Goal: Transaction & Acquisition: Purchase product/service

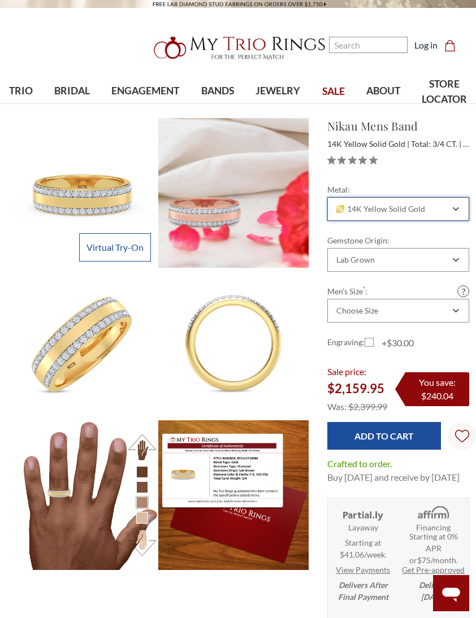
click at [375, 202] on div "14K Yellow Solid Gold" at bounding box center [398, 209] width 142 height 24
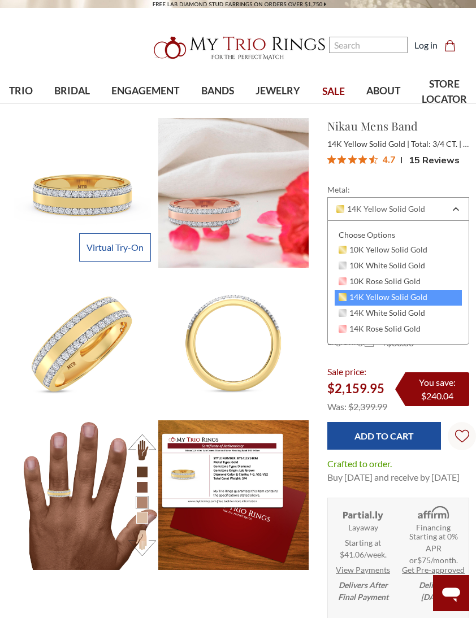
click at [353, 258] on div "10K White Solid Gold" at bounding box center [398, 266] width 127 height 16
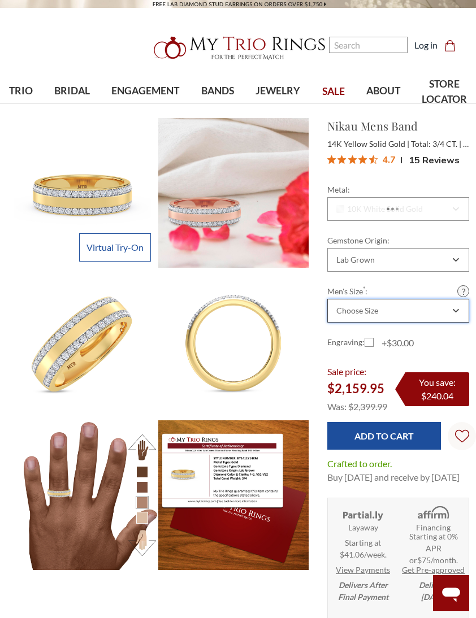
click at [387, 318] on div "Choose Size" at bounding box center [398, 311] width 142 height 24
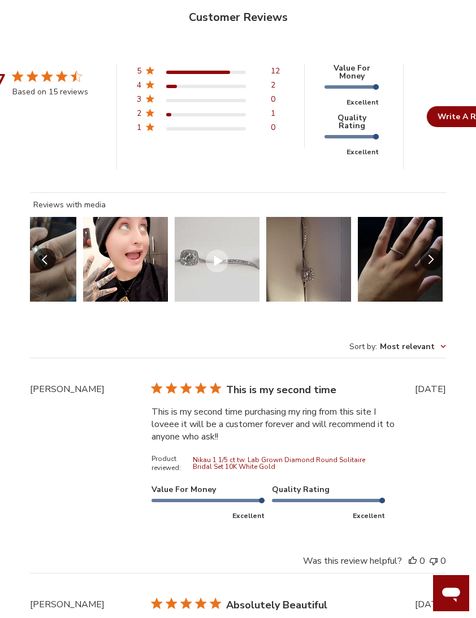
scroll to position [2418, 0]
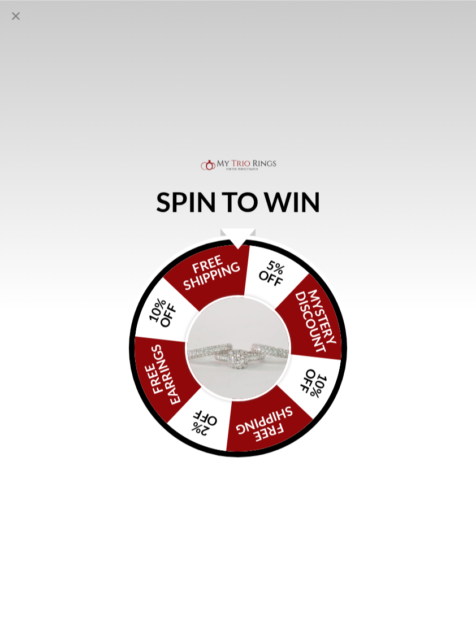
click at [3, 13] on div "SPIN TO WIN FREE SHIPPING 5% OFF Mystery Discount 10% OFF FREE SHIPPING 2% OFF …" at bounding box center [238, 309] width 476 height 618
click at [18, 16] on icon "Close popup" at bounding box center [16, 16] width 14 height 14
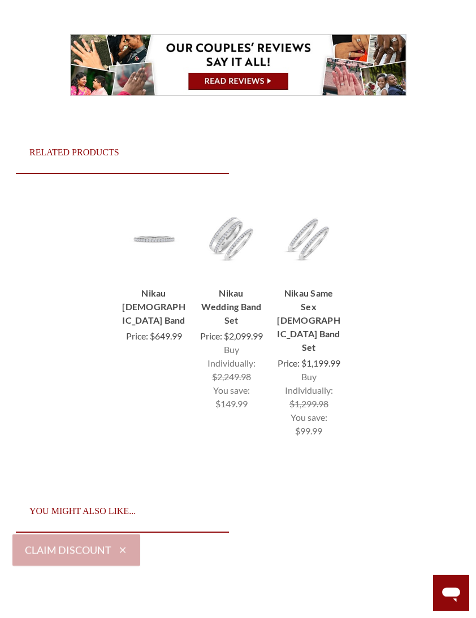
scroll to position [4983, 0]
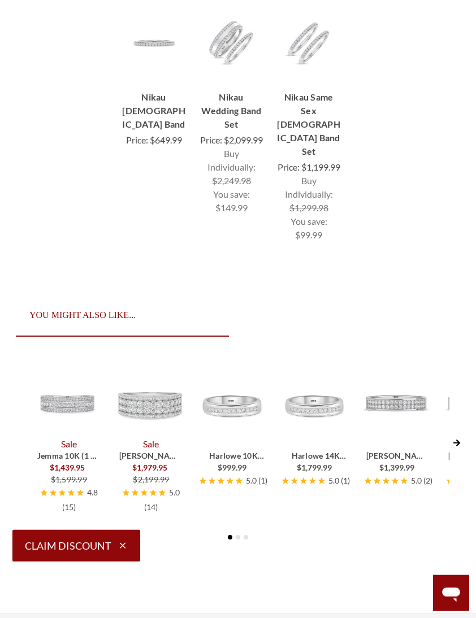
click at [70, 473] on span "Jemma 10K (1 ct. tw.)" at bounding box center [68, 461] width 63 height 21
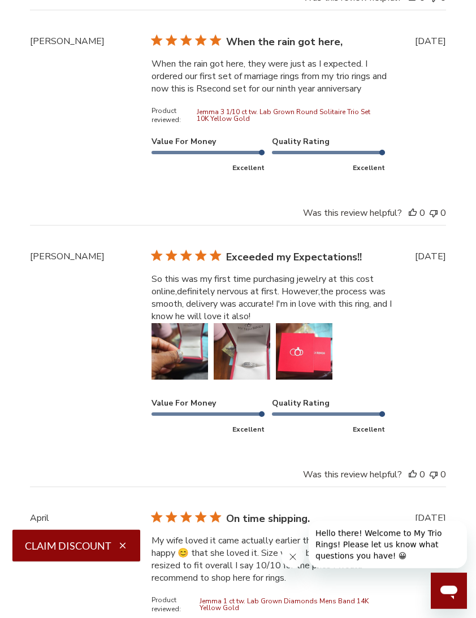
scroll to position [3096, 0]
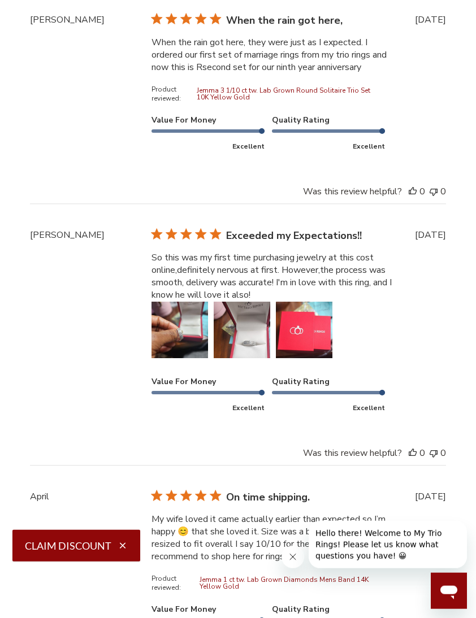
click at [174, 349] on button "Image of review by Ericka T. on February 22, 25 number 1" at bounding box center [180, 330] width 57 height 57
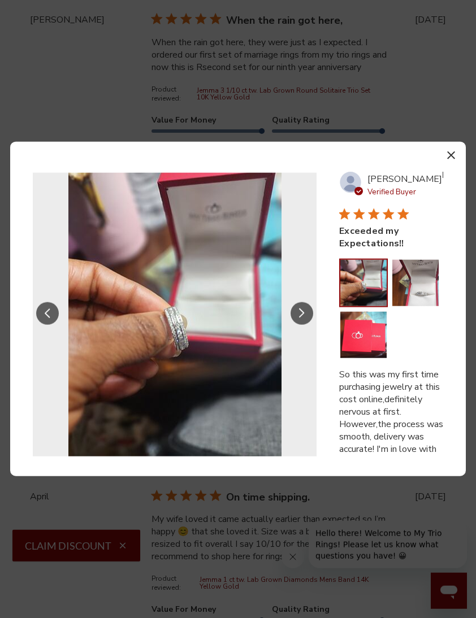
click at [418, 306] on button "Image of review by Ericka T. on February 22, 25 number 2" at bounding box center [415, 283] width 46 height 46
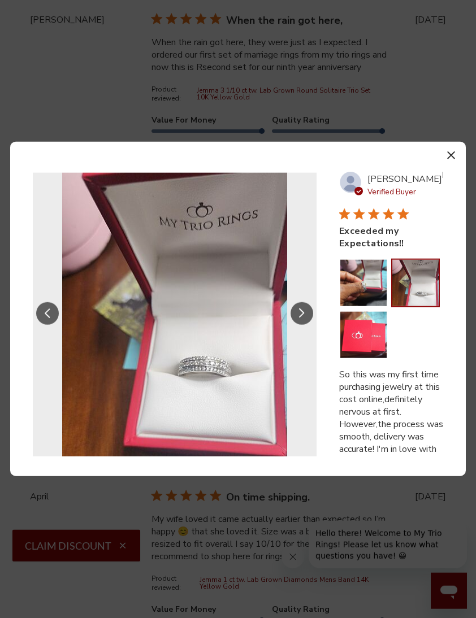
click at [364, 358] on button "Image of review by Ericka T. on February 22, 25 number 3" at bounding box center [363, 335] width 46 height 46
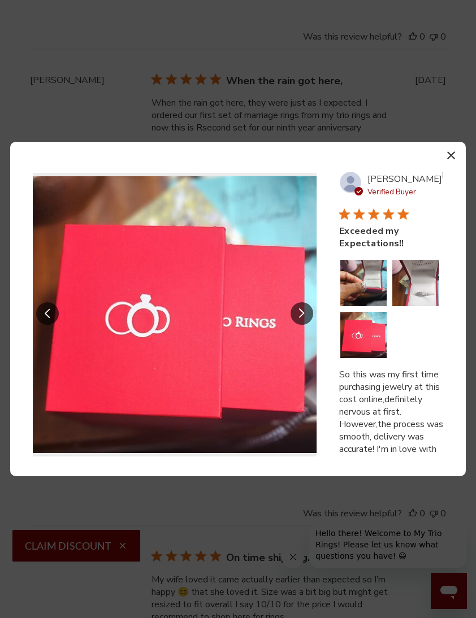
scroll to position [3035, 0]
click at [447, 159] on icon "button" at bounding box center [451, 156] width 8 height 8
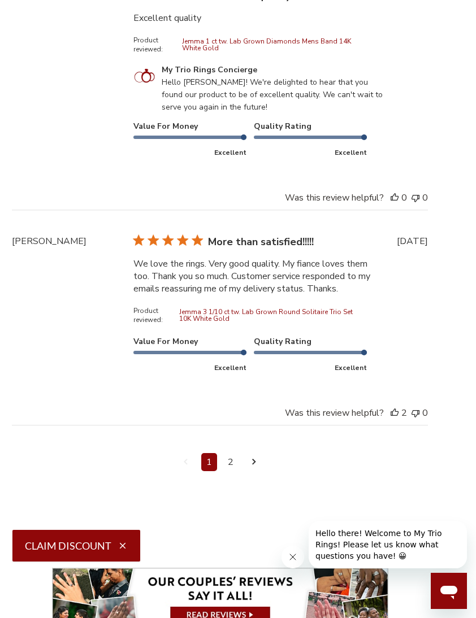
scroll to position [4098, 18]
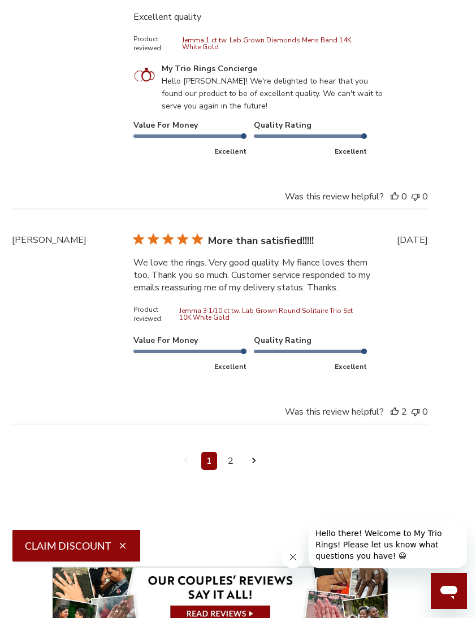
click at [231, 470] on link "2" at bounding box center [231, 461] width 16 height 18
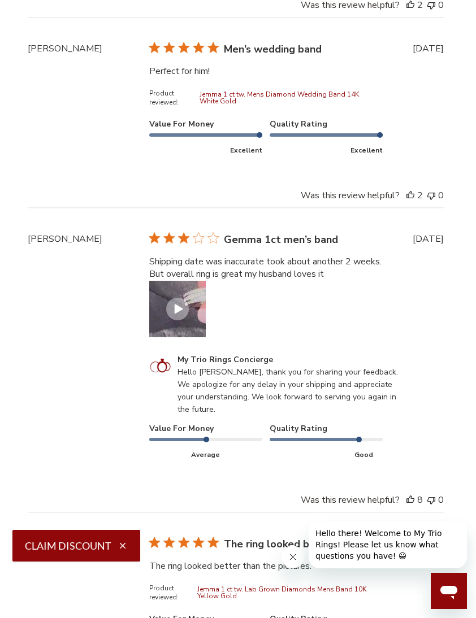
scroll to position [2867, 2]
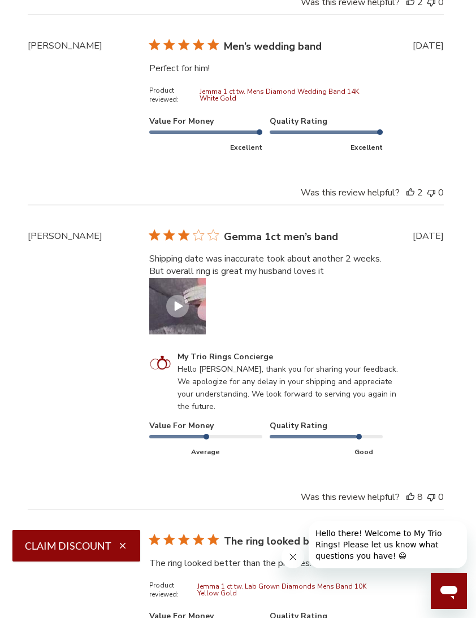
click at [175, 311] on icon "Customer Reviews" at bounding box center [179, 306] width 8 height 10
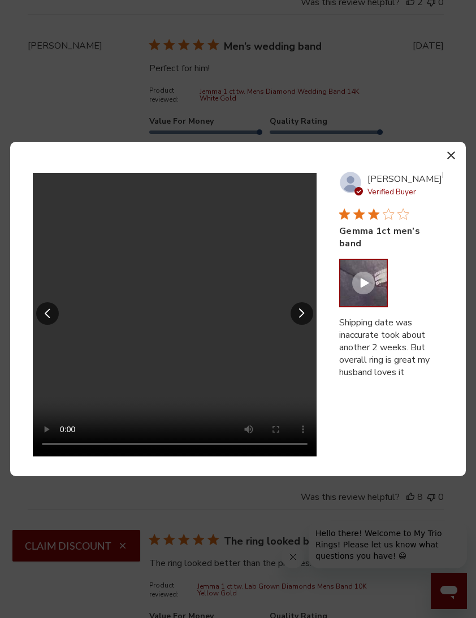
click at [170, 337] on video "Your browser does not support the video tag." at bounding box center [175, 315] width 284 height 284
click at [63, 85] on div "Close modal Reviews with media Your browser does not support the video tag. Pre…" at bounding box center [238, 309] width 476 height 618
click at [50, 180] on section "Your browser does not support the video tag. Previous review media slide Next r…" at bounding box center [238, 309] width 456 height 335
click at [388, 426] on div "Shipping date was inaccurate took about another 2 weeks. But overall ring is gr…" at bounding box center [391, 385] width 104 height 137
click at [443, 163] on button "button" at bounding box center [451, 155] width 16 height 16
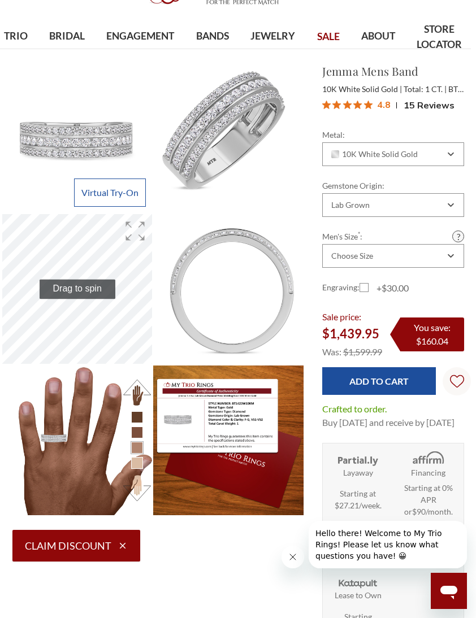
scroll to position [55, 6]
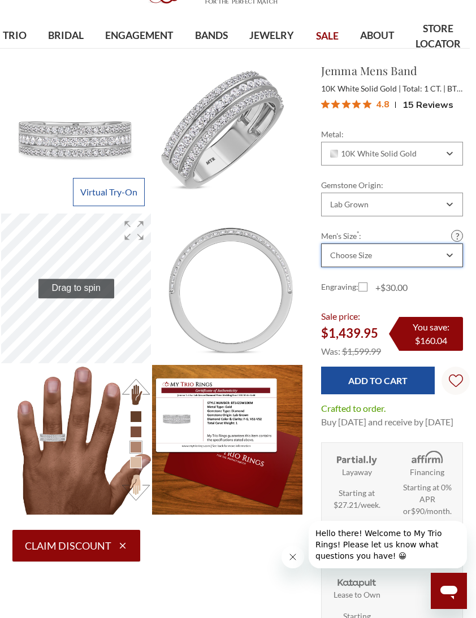
click at [426, 257] on div "Choose Size" at bounding box center [385, 255] width 115 height 9
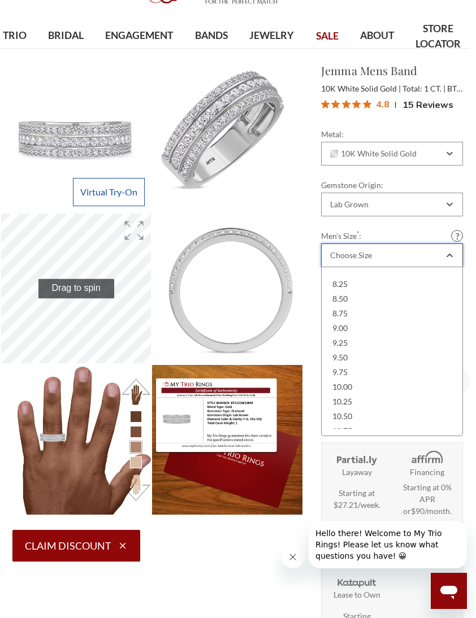
scroll to position [147, 0]
click at [352, 390] on div "10.00" at bounding box center [391, 384] width 127 height 15
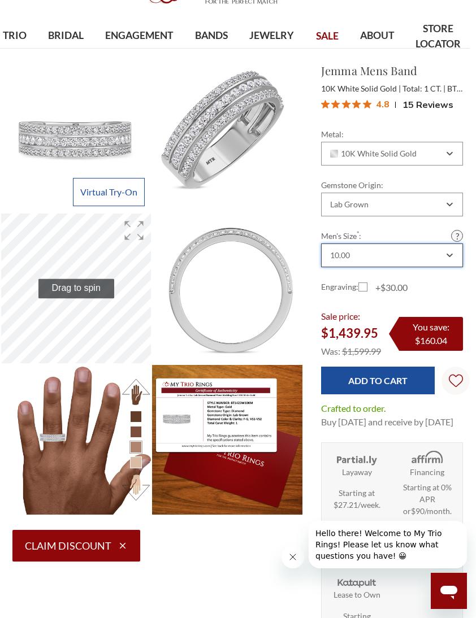
scroll to position [0, 0]
click at [358, 292] on label "+$30.00" at bounding box center [382, 288] width 49 height 14
click at [363, 290] on input "+$30.00" at bounding box center [363, 289] width 1 height 1
checkbox input "true"
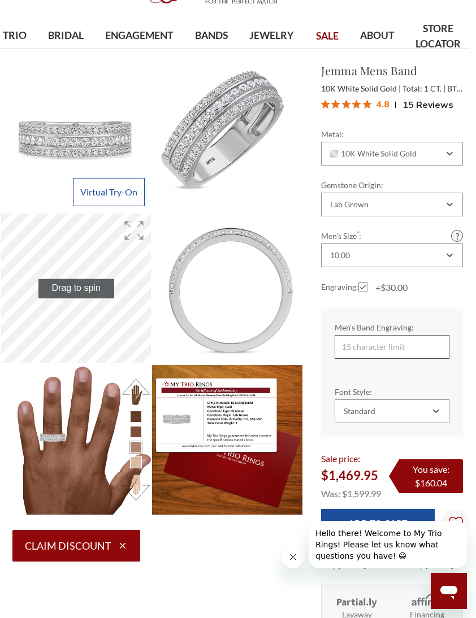
click at [410, 340] on input "Men’s Band Engraving:" at bounding box center [392, 347] width 115 height 24
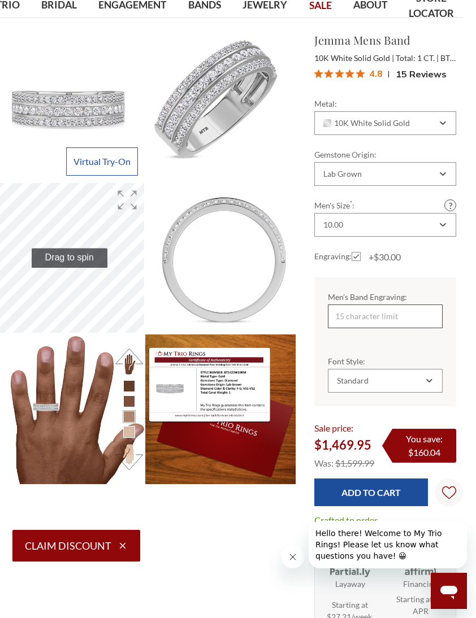
scroll to position [89, 13]
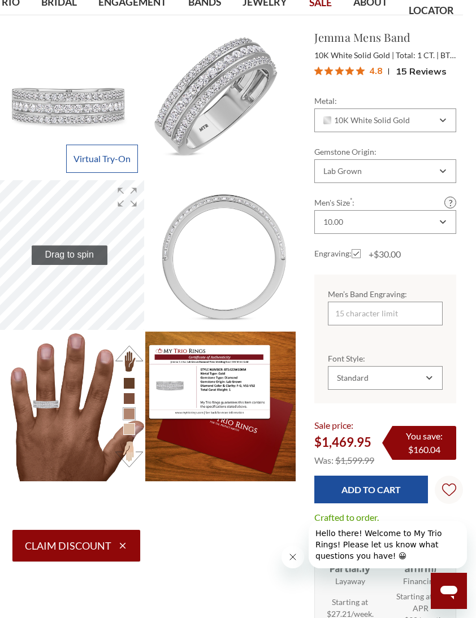
click at [118, 360] on button at bounding box center [129, 358] width 31 height 31
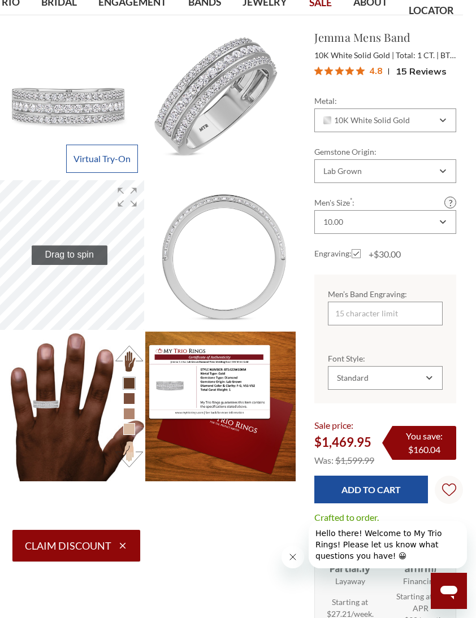
click at [132, 449] on button at bounding box center [129, 454] width 31 height 31
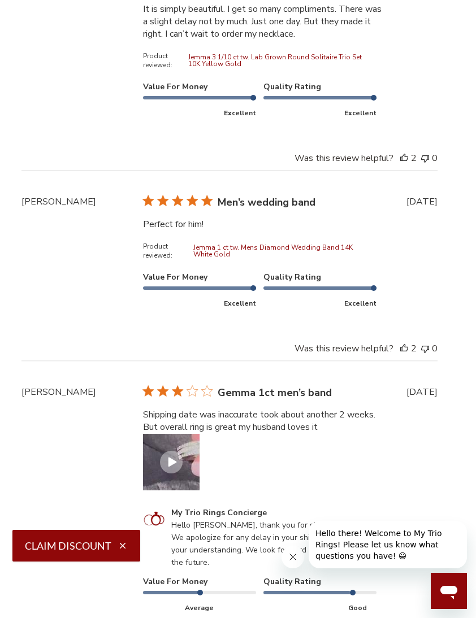
scroll to position [3033, 8]
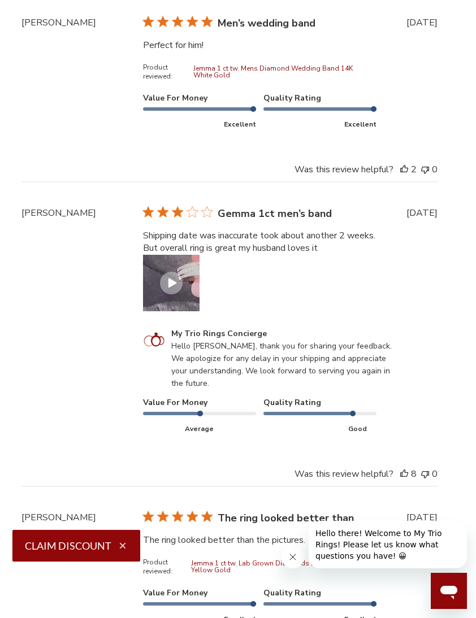
click at [186, 305] on button "Video of review by Rhonye B. on March 06, 24 number 1" at bounding box center [171, 283] width 57 height 57
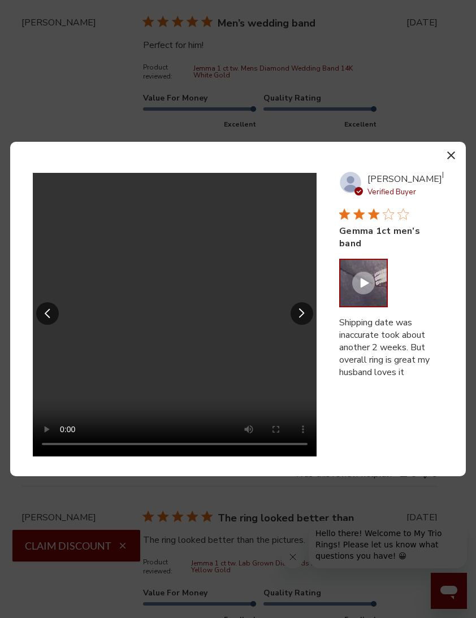
click at [219, 295] on video "Your browser does not support the video tag." at bounding box center [175, 315] width 284 height 284
click at [245, 217] on video "Your browser does not support the video tag." at bounding box center [175, 315] width 284 height 284
click at [111, 200] on video "Your browser does not support the video tag." at bounding box center [175, 315] width 284 height 284
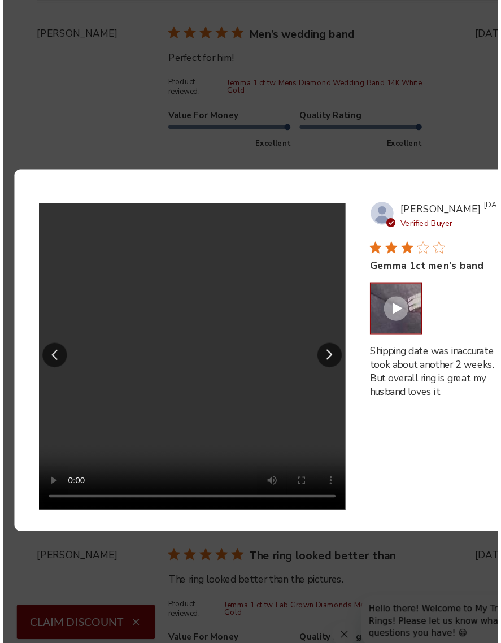
scroll to position [1, 1]
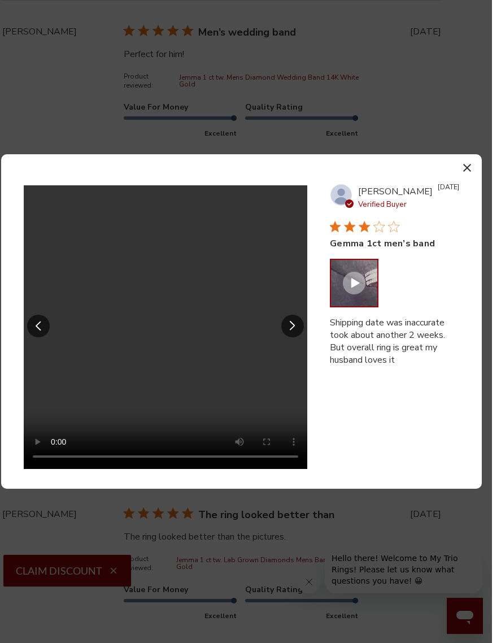
click at [473, 176] on button "button" at bounding box center [476, 167] width 16 height 16
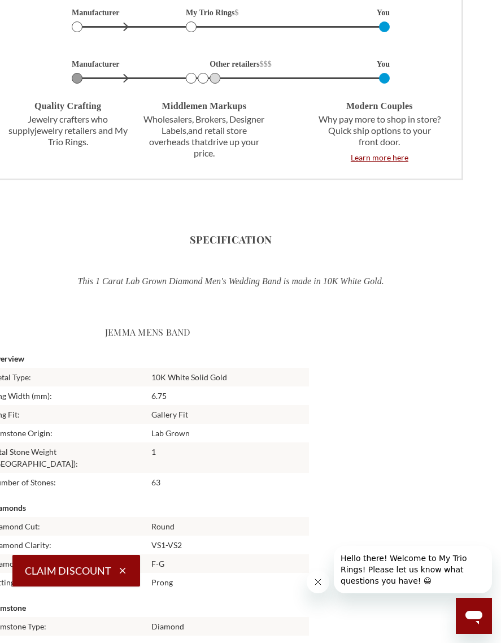
scroll to position [1851, 21]
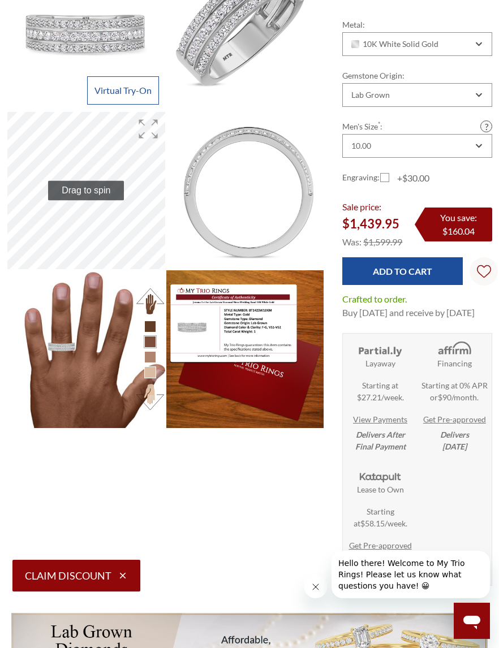
scroll to position [165, 0]
click at [392, 183] on label "+$30.00" at bounding box center [404, 178] width 49 height 14
click at [385, 180] on input "+$30.00" at bounding box center [384, 180] width 1 height 1
checkbox input "true"
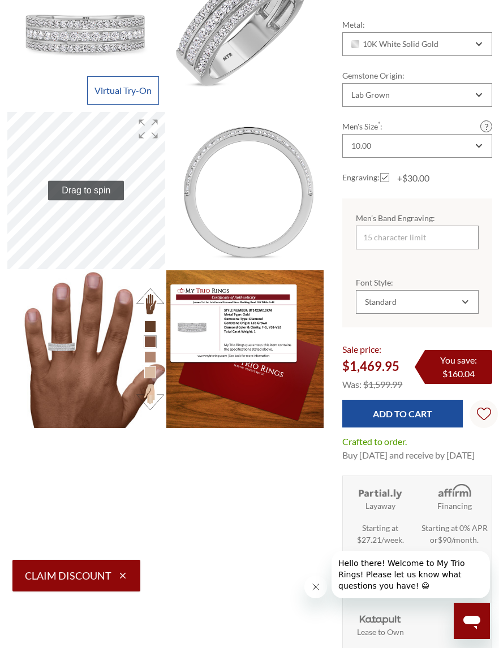
scroll to position [0, 0]
click at [419, 296] on div "Standard" at bounding box center [417, 302] width 123 height 24
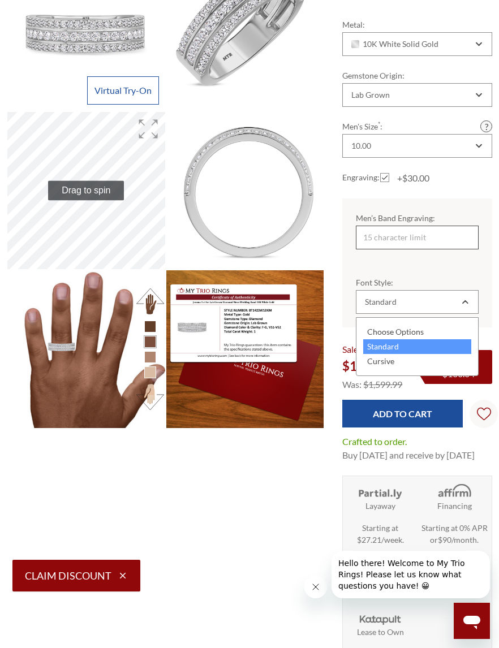
click at [419, 241] on input "Men’s Band Engraving:" at bounding box center [417, 238] width 123 height 24
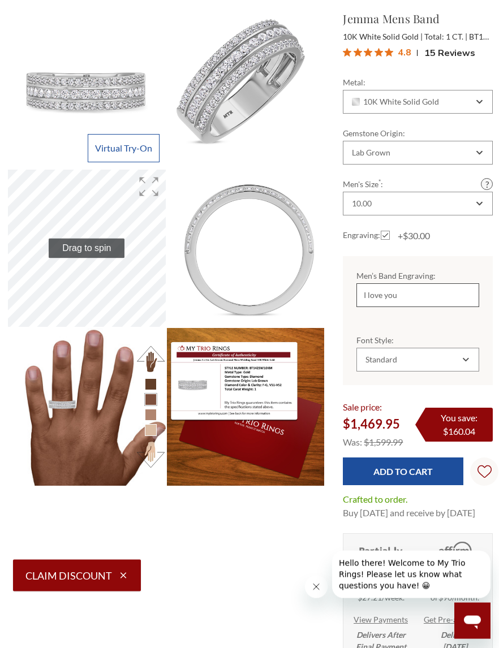
scroll to position [110, 0]
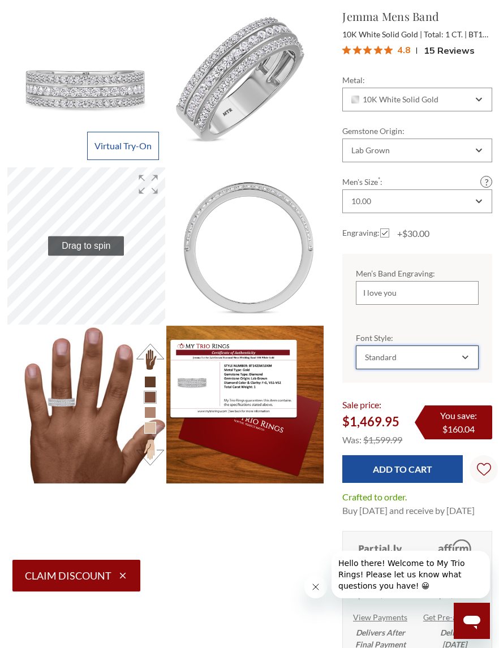
click at [431, 362] on div "Standard" at bounding box center [411, 357] width 96 height 9
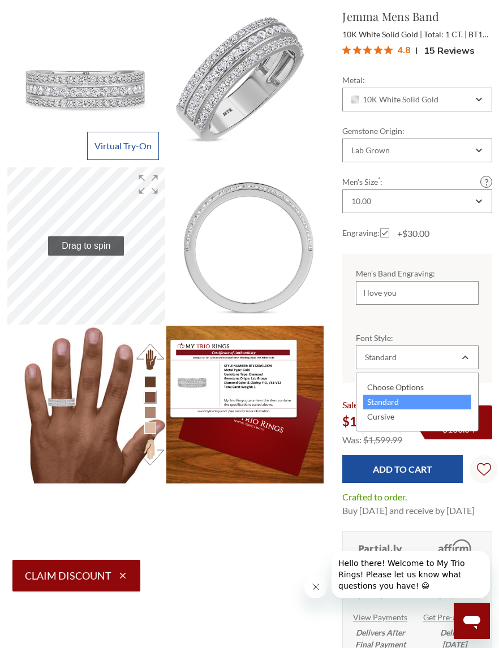
click at [399, 422] on div "Cursive" at bounding box center [417, 416] width 108 height 15
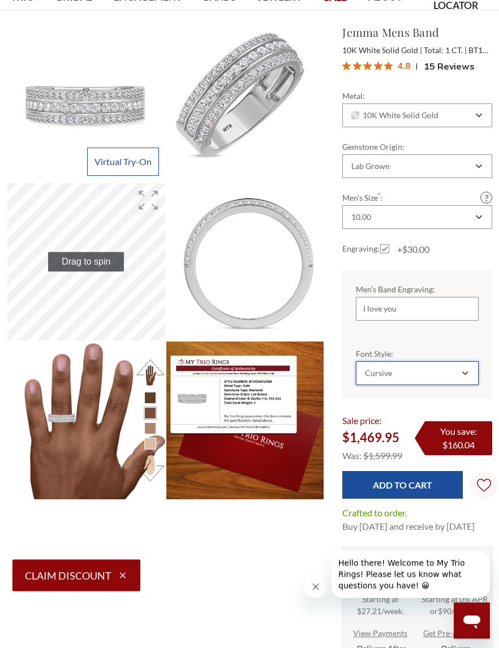
scroll to position [94, 0]
click at [434, 313] on input "I love you" at bounding box center [417, 309] width 123 height 24
type input "I"
click at [224, 550] on div "Virtual Try-On Mens Band Virtual Try-On Mens Band 100 % Drag to spin Mens Band …" at bounding box center [249, 418] width 503 height 789
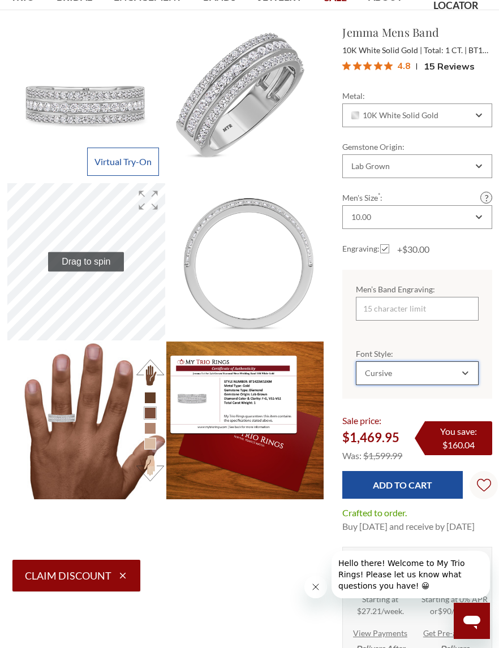
click at [443, 385] on div "Cursive" at bounding box center [417, 373] width 123 height 24
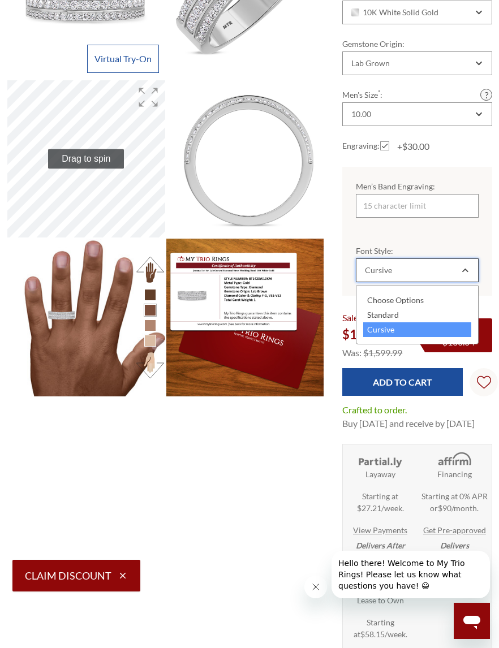
scroll to position [198, 0]
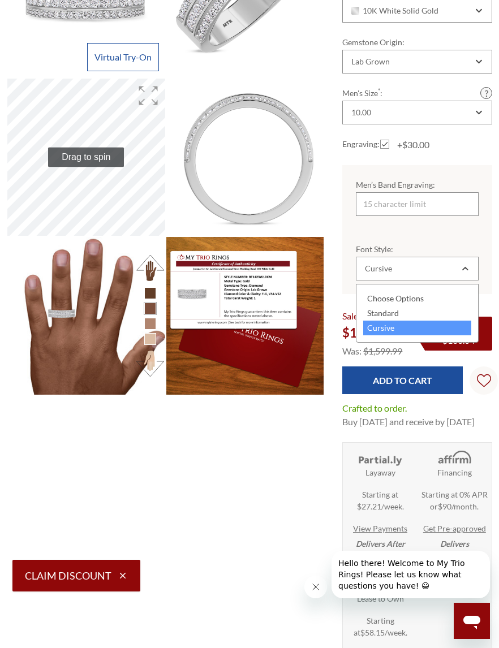
click at [457, 388] on input "Add to Cart" at bounding box center [402, 380] width 120 height 28
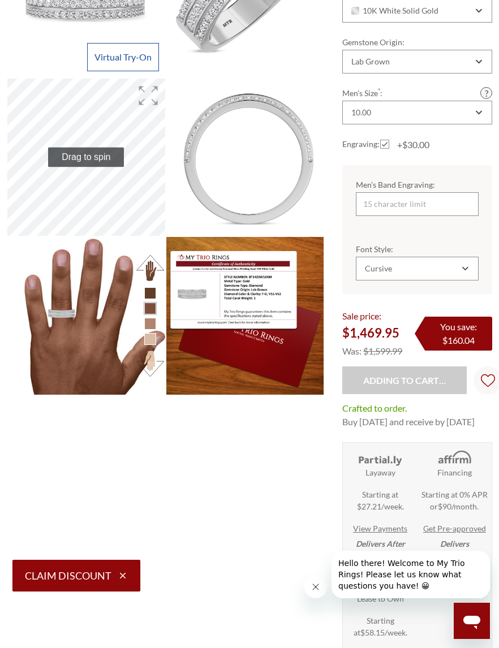
type input "Add to Cart"
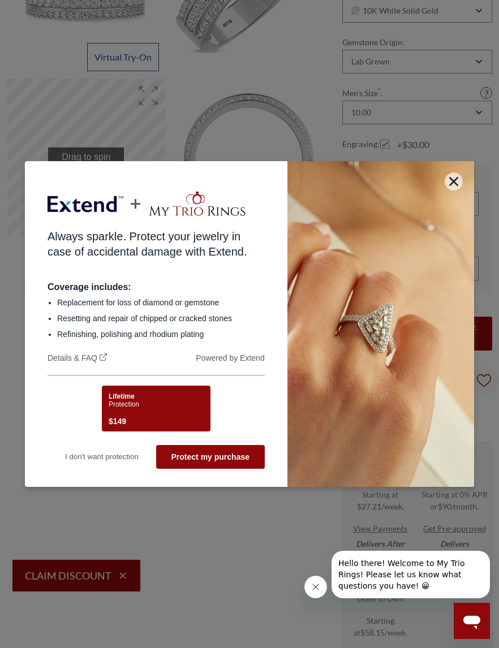
scroll to position [0, 0]
click at [457, 191] on button "button" at bounding box center [453, 181] width 18 height 18
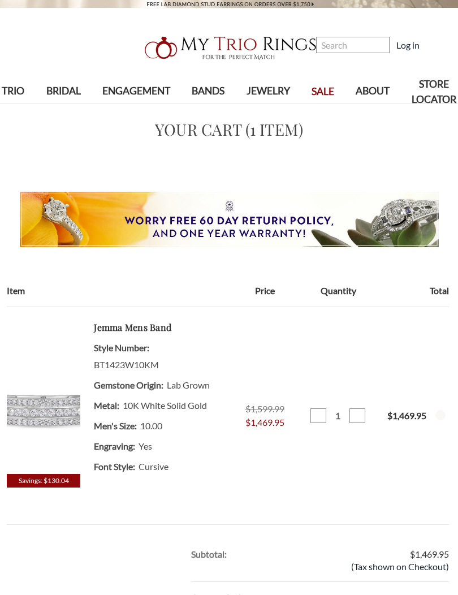
click at [414, 104] on div "TRIO show submenu for TRIO Browse by Gemstone Natural Diamonds Lab Diamonds Col…" at bounding box center [229, 85] width 458 height 38
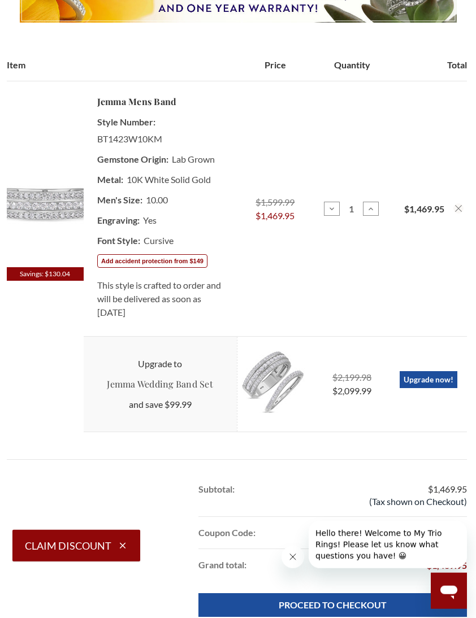
scroll to position [229, 0]
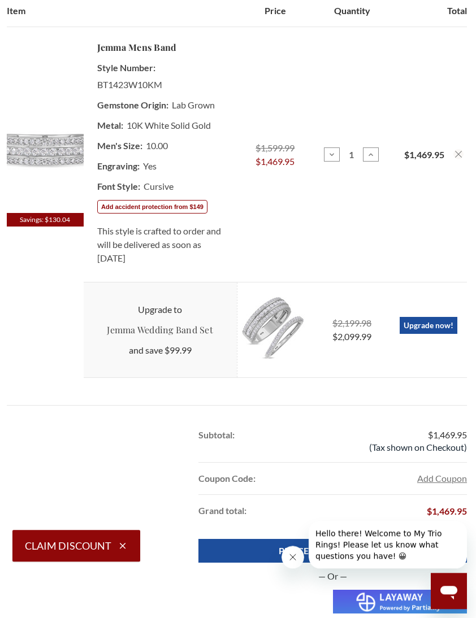
click at [161, 212] on button "Add accident protection from $149" at bounding box center [152, 207] width 110 height 14
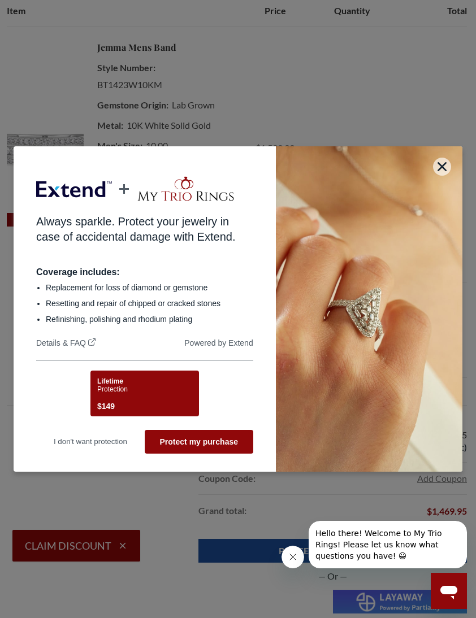
scroll to position [0, 0]
click at [198, 442] on button "Protect my purchase" at bounding box center [199, 442] width 109 height 24
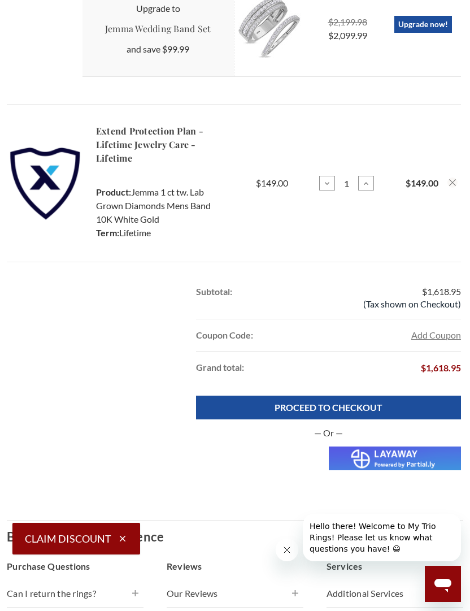
scroll to position [565, 0]
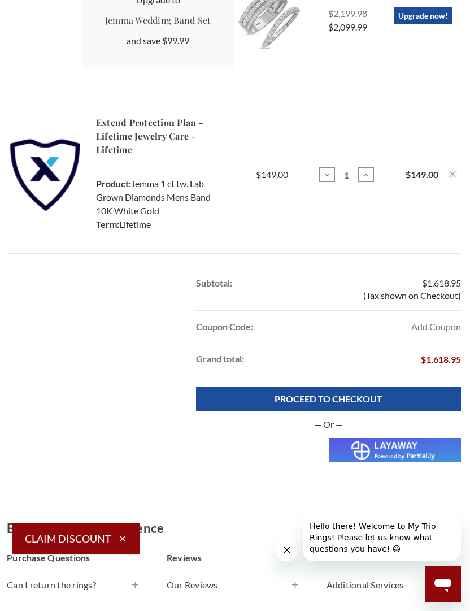
click at [344, 403] on link "PROCEED TO CHECKOUT" at bounding box center [328, 399] width 265 height 24
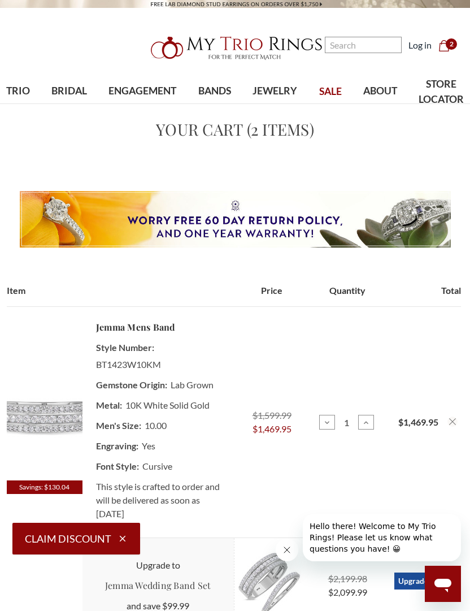
click at [52, 432] on img at bounding box center [45, 416] width 76 height 130
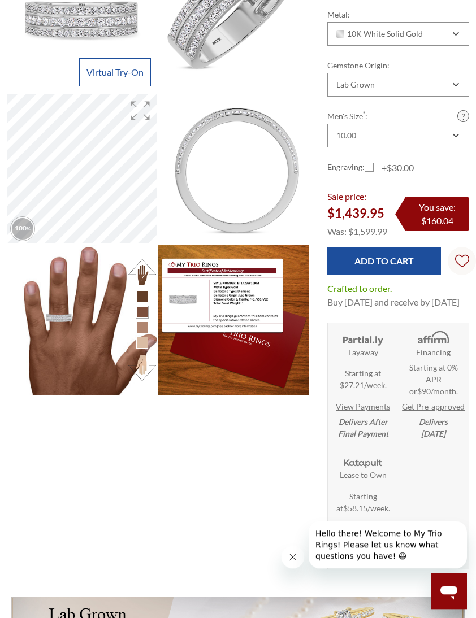
scroll to position [184, 0]
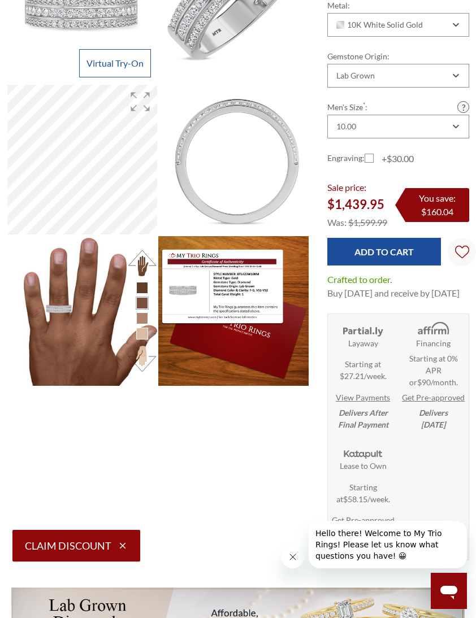
click at [279, 332] on img at bounding box center [233, 311] width 150 height 150
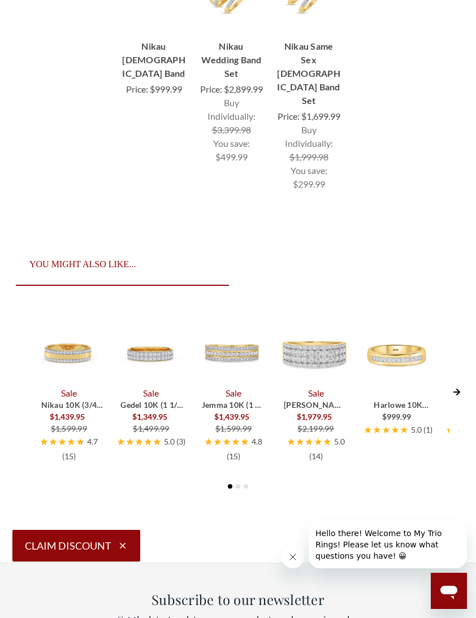
scroll to position [5037, 0]
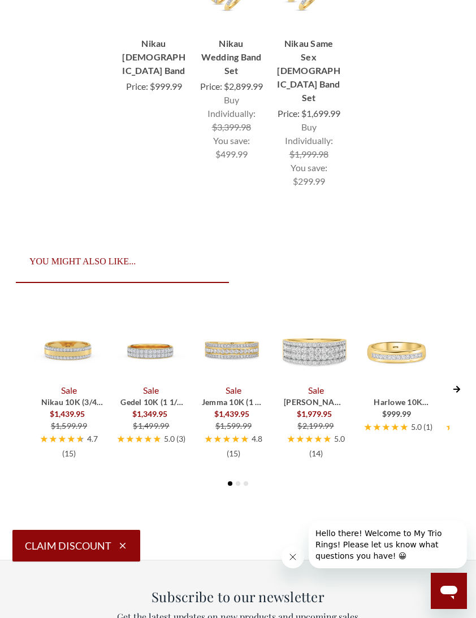
click at [337, 382] on img at bounding box center [314, 349] width 71 height 71
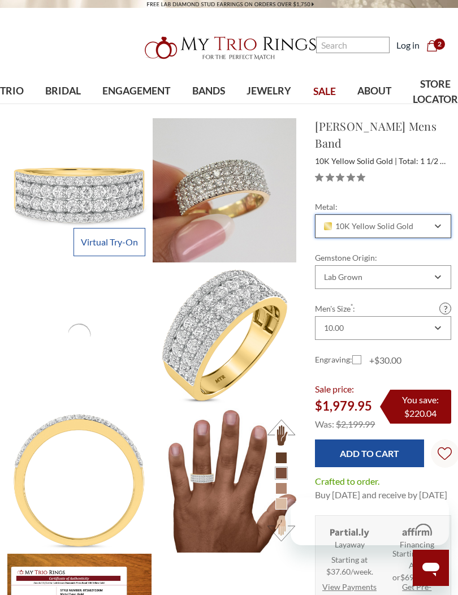
click at [364, 214] on div "10K Yellow Solid Gold" at bounding box center [383, 226] width 136 height 24
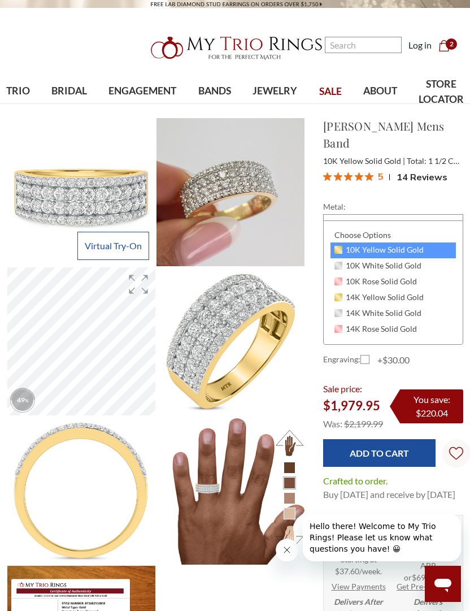
click at [339, 262] on icon at bounding box center [339, 266] width 8 height 8
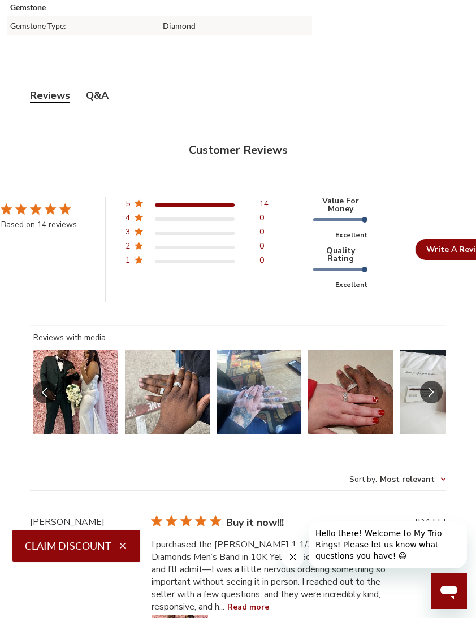
scroll to position [2304, 0]
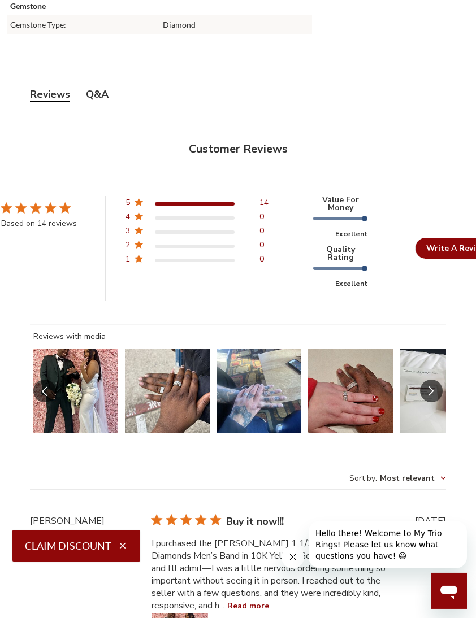
click at [77, 369] on button "Slide 1 of 7.\a Image of customer." at bounding box center [75, 391] width 85 height 85
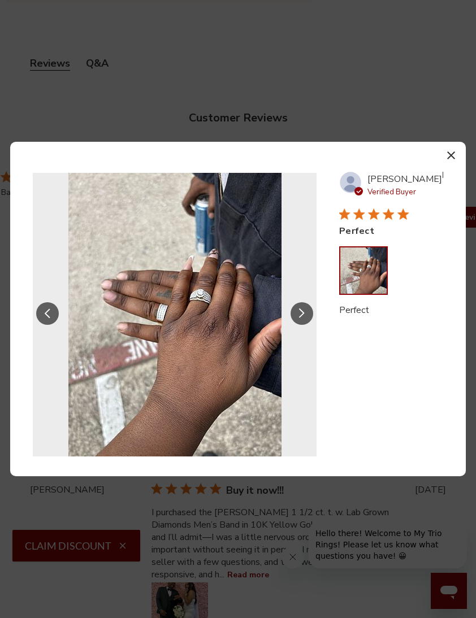
scroll to position [2334, 0]
click at [295, 305] on button "Slide Controls" at bounding box center [302, 313] width 23 height 23
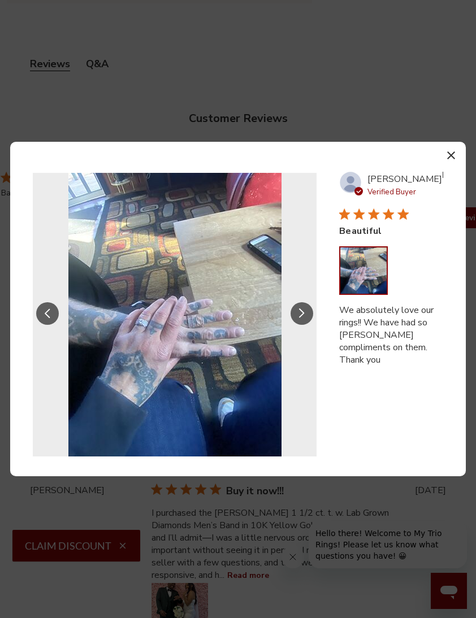
click at [296, 308] on button "Slide Controls" at bounding box center [302, 313] width 23 height 23
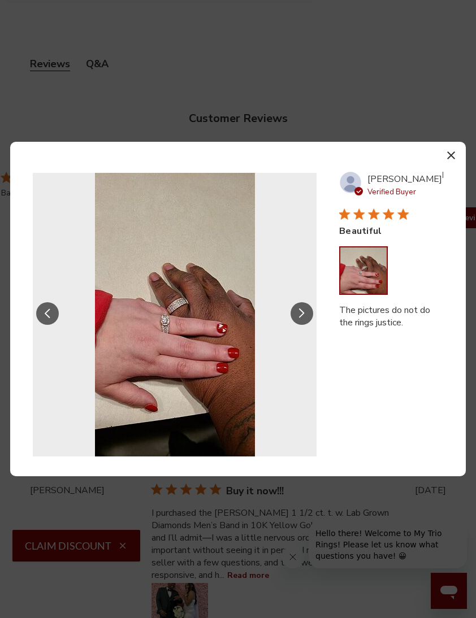
click at [297, 309] on button "Slide Controls" at bounding box center [302, 313] width 23 height 23
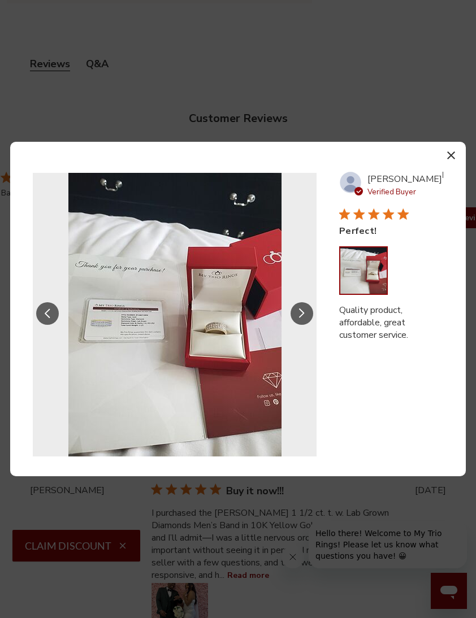
click at [51, 304] on button "Slide Controls" at bounding box center [47, 313] width 23 height 23
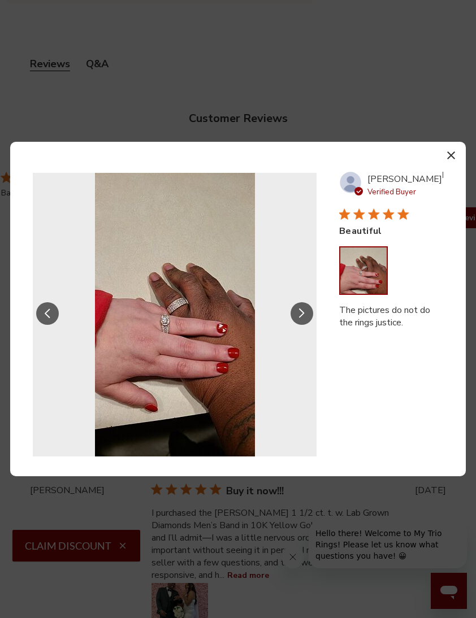
click at [305, 318] on button "Slide Controls" at bounding box center [302, 313] width 23 height 23
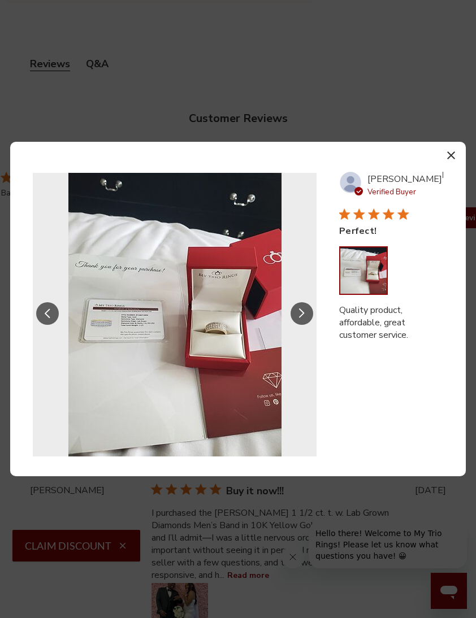
click at [302, 318] on icon "Slide Controls" at bounding box center [302, 314] width 6 height 10
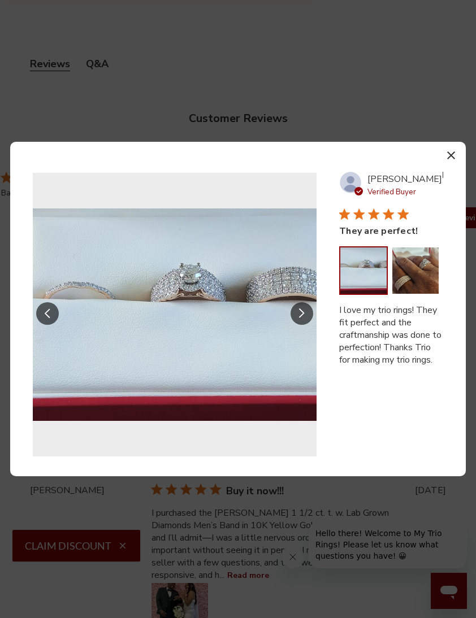
click at [296, 314] on button "Slide Controls" at bounding box center [302, 313] width 23 height 23
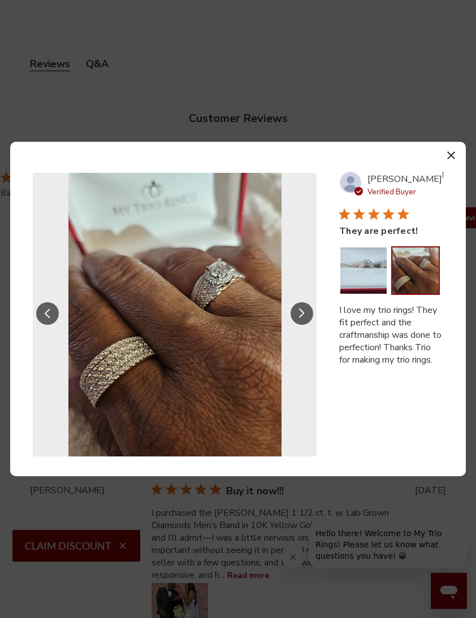
click at [299, 317] on button "Slide Controls" at bounding box center [302, 313] width 23 height 23
click at [300, 316] on icon "Slide Controls" at bounding box center [302, 314] width 6 height 10
click at [304, 306] on button "Slide Controls" at bounding box center [302, 313] width 23 height 23
click at [312, 310] on button "Slide Controls" at bounding box center [302, 313] width 23 height 23
click at [445, 149] on button "button" at bounding box center [451, 155] width 16 height 16
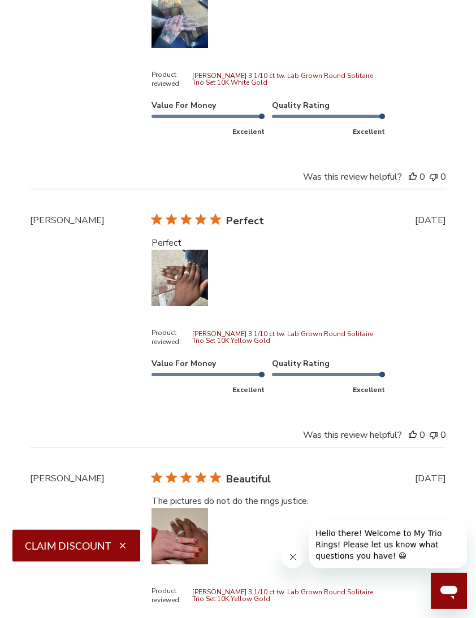
scroll to position [4022, 0]
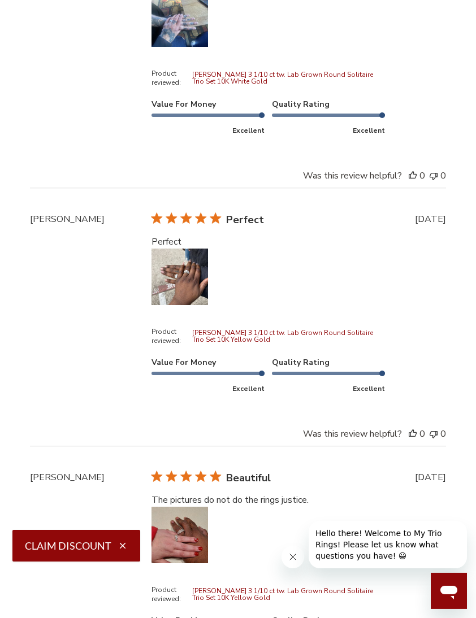
click at [192, 564] on button "Image of review by ROBERT J. on January 23, 25 number 1" at bounding box center [180, 535] width 57 height 57
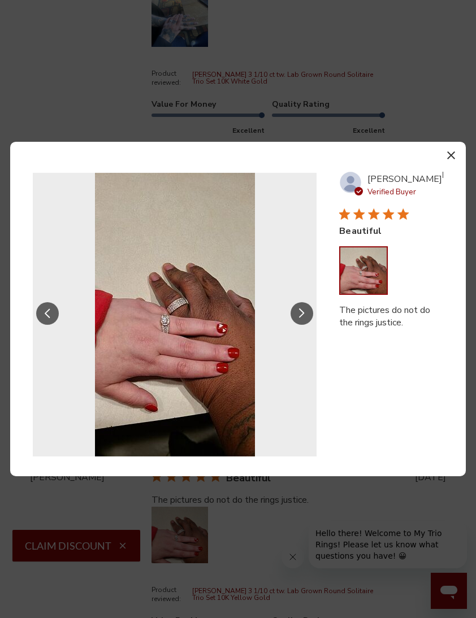
click at [450, 159] on icon "button" at bounding box center [451, 156] width 8 height 8
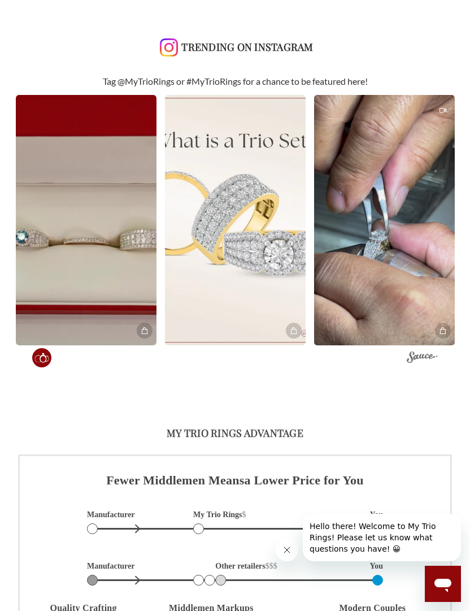
scroll to position [1, 1]
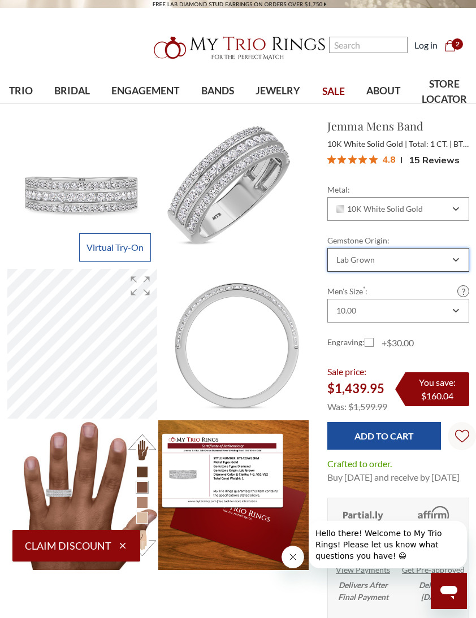
click at [454, 265] on div "Lab Grown" at bounding box center [398, 260] width 142 height 24
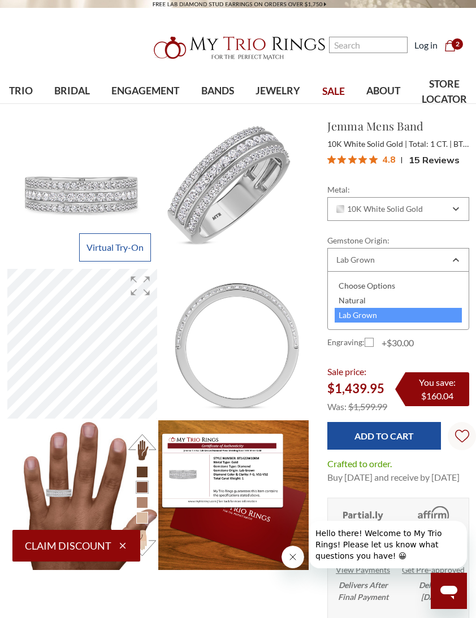
click at [391, 300] on div "Natural" at bounding box center [398, 300] width 127 height 15
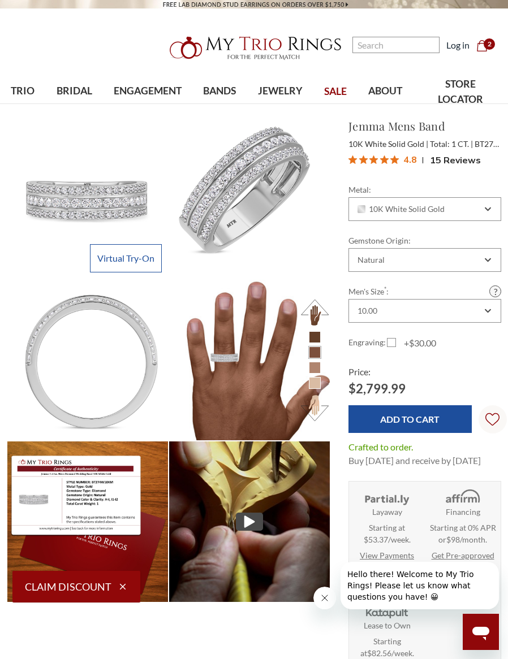
scroll to position [338, 494]
click at [475, 264] on div "Natural" at bounding box center [419, 260] width 126 height 9
click at [407, 319] on div "Lab Grown" at bounding box center [425, 317] width 138 height 15
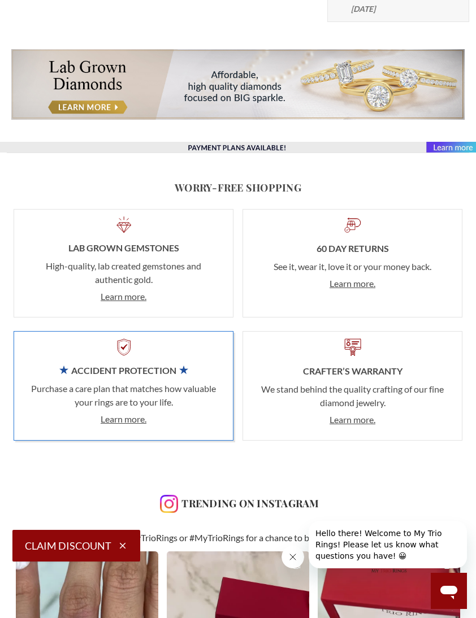
scroll to position [723, 0]
click at [116, 425] on link "Learn more." at bounding box center [124, 419] width 46 height 11
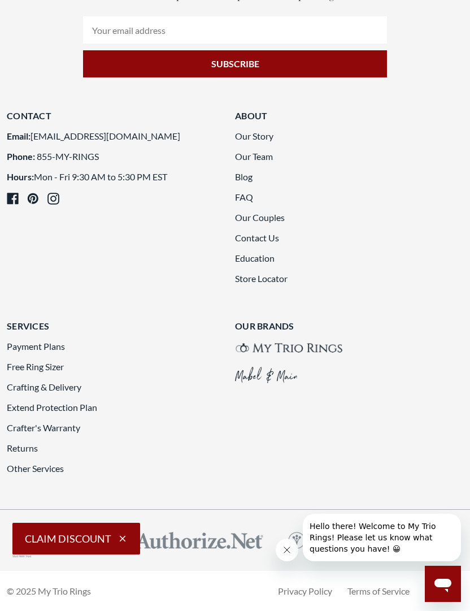
scroll to position [5493, 0]
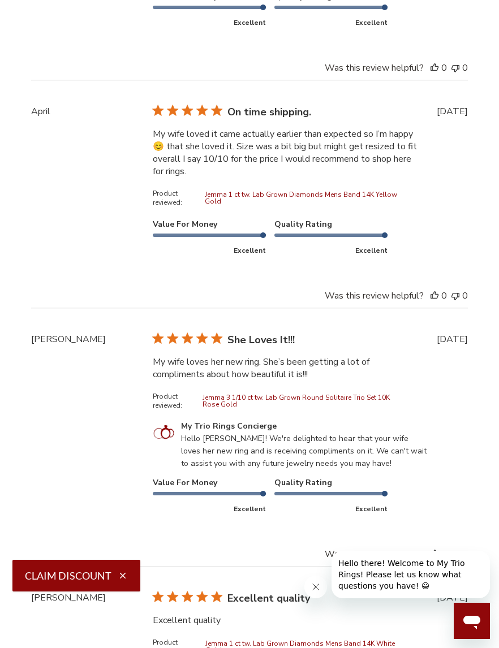
scroll to position [3349, 2]
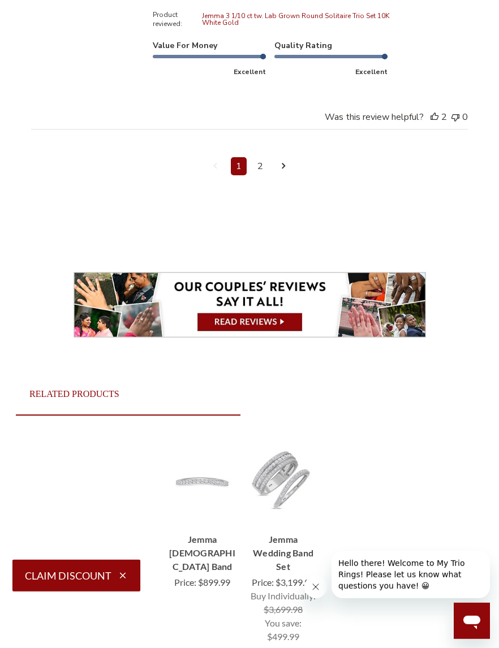
click at [259, 175] on link "2" at bounding box center [260, 166] width 16 height 18
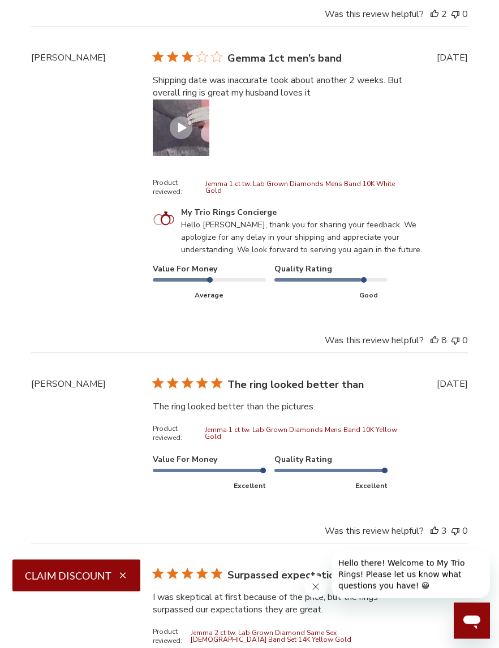
scroll to position [2965, 0]
click at [192, 155] on button "Video of review by Rhonye B. on March 06, 24 number 1" at bounding box center [181, 127] width 57 height 57
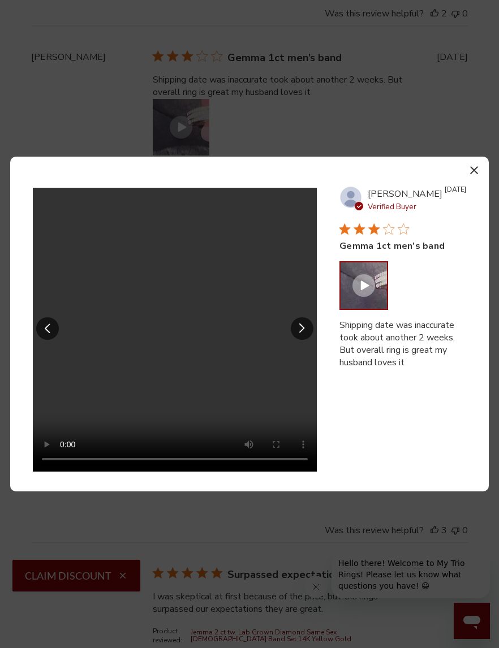
click at [180, 341] on video "Your browser does not support the video tag." at bounding box center [175, 330] width 284 height 284
click at [457, 178] on button "button" at bounding box center [473, 170] width 16 height 16
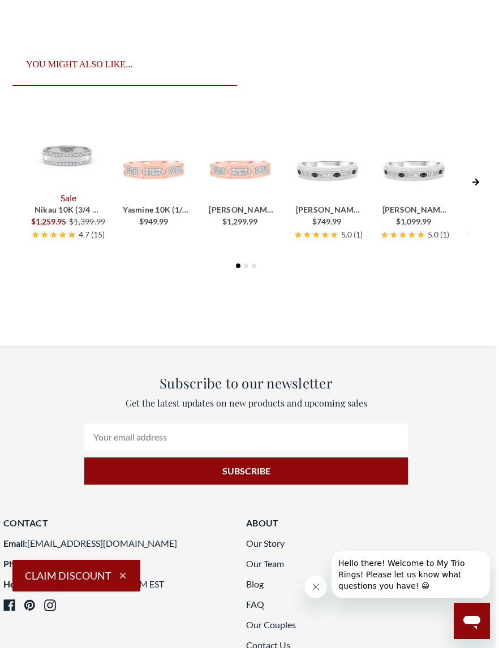
scroll to position [4580, 3]
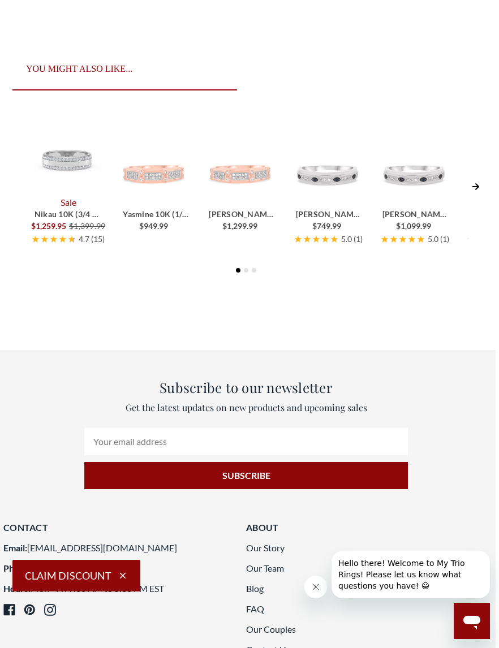
click at [457, 191] on icon "Next Slide" at bounding box center [475, 187] width 8 height 8
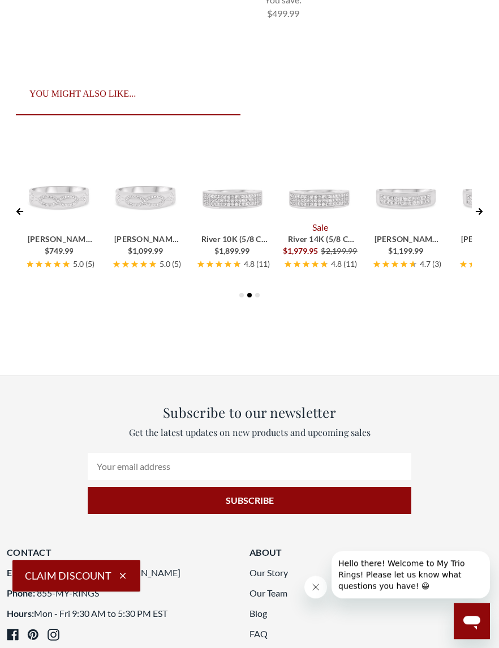
scroll to position [4559, 0]
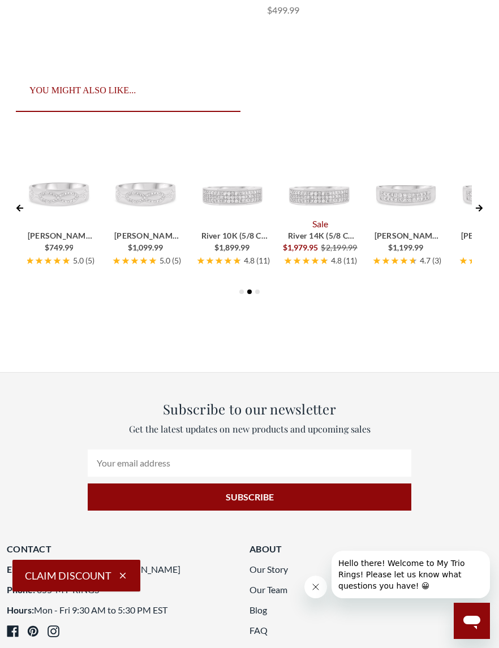
click at [457, 211] on icon "Next Slide" at bounding box center [478, 208] width 7 height 7
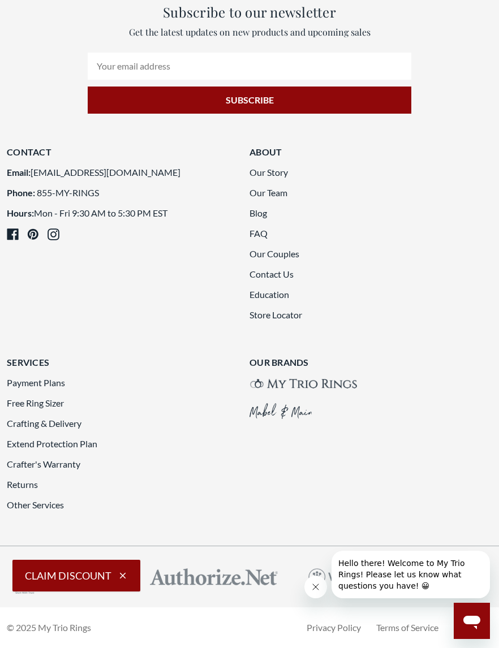
scroll to position [4987, 0]
click at [45, 388] on link "Payment Plans" at bounding box center [36, 382] width 58 height 11
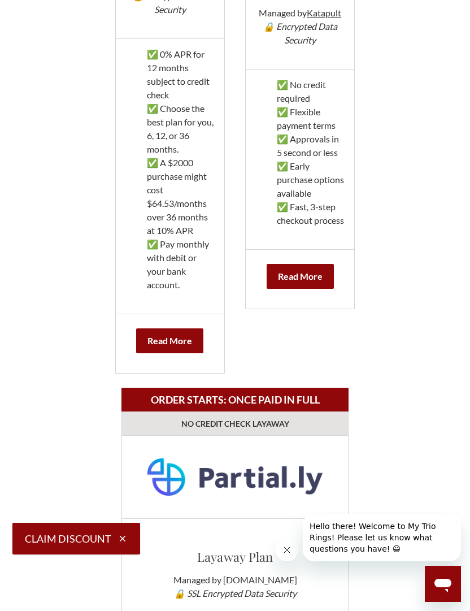
scroll to position [869, 0]
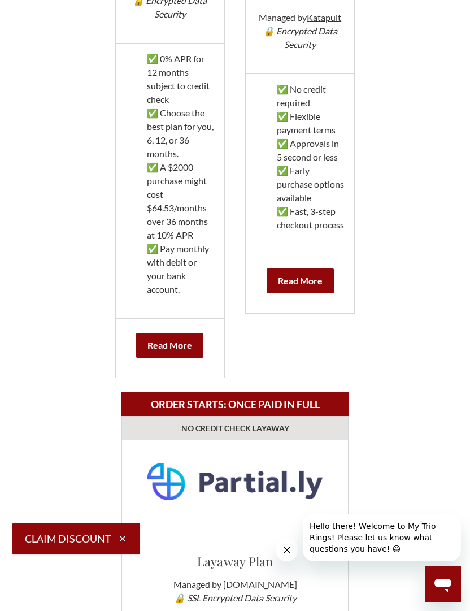
click at [319, 286] on b "Read More" at bounding box center [300, 280] width 45 height 11
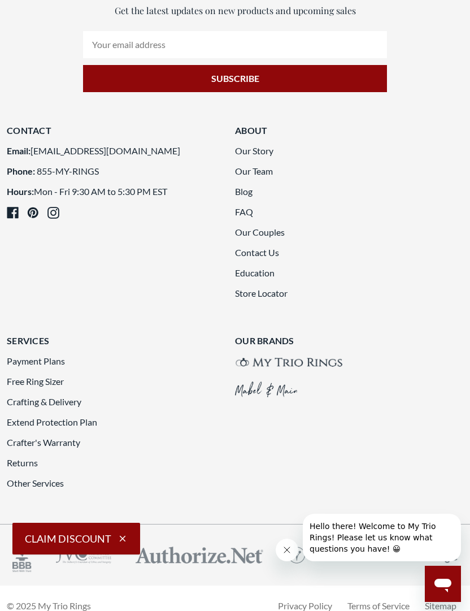
scroll to position [3599, 0]
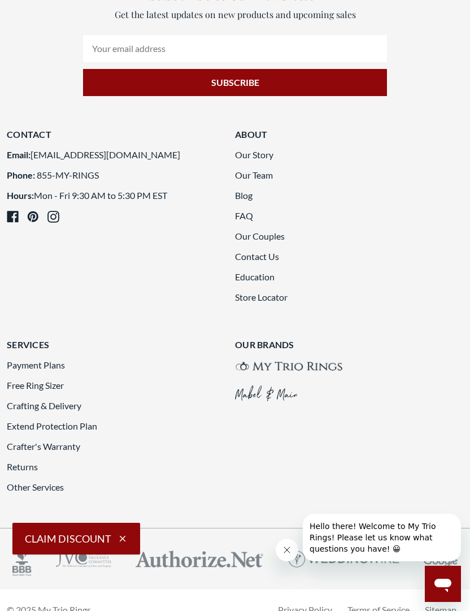
click at [65, 452] on link "Crafter's Warranty" at bounding box center [43, 446] width 73 height 11
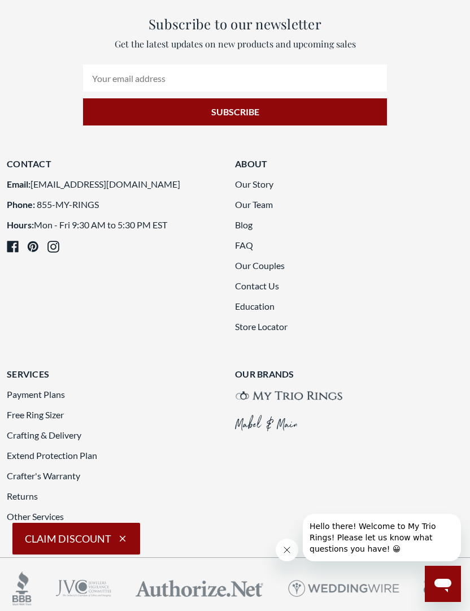
scroll to position [1977, 0]
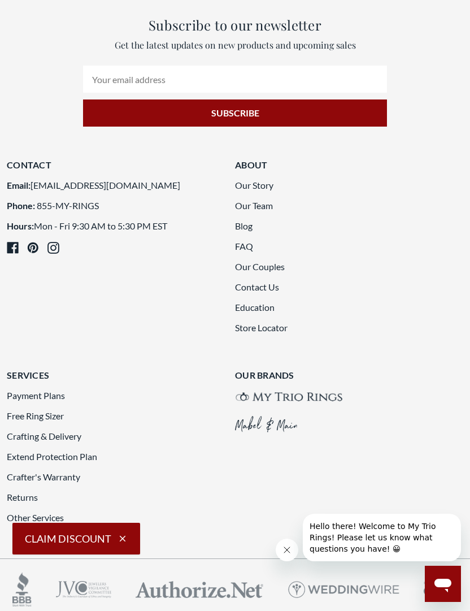
click at [47, 512] on link "Other Services" at bounding box center [35, 517] width 57 height 11
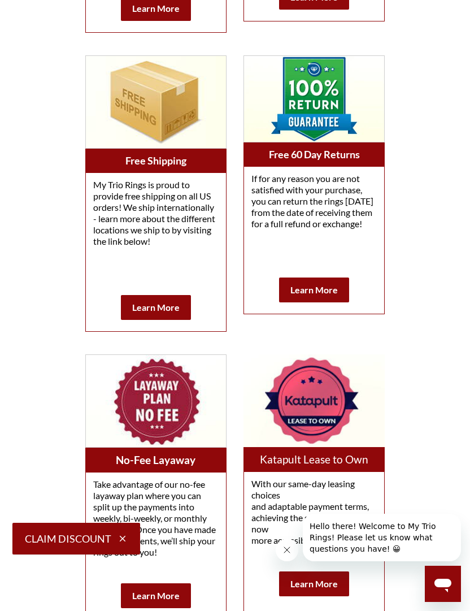
scroll to position [1648, 0]
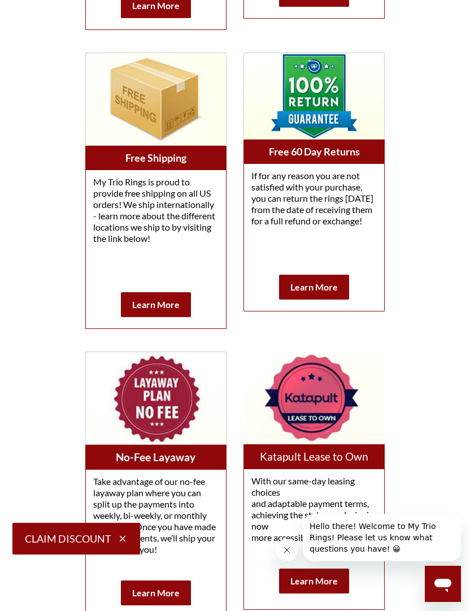
click at [138, 310] on b "Learn More" at bounding box center [155, 304] width 47 height 11
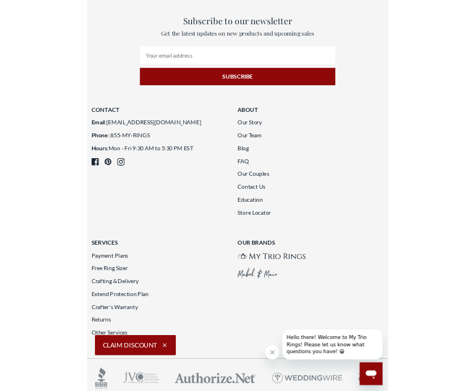
scroll to position [2285, 0]
